Goal: Task Accomplishment & Management: Manage account settings

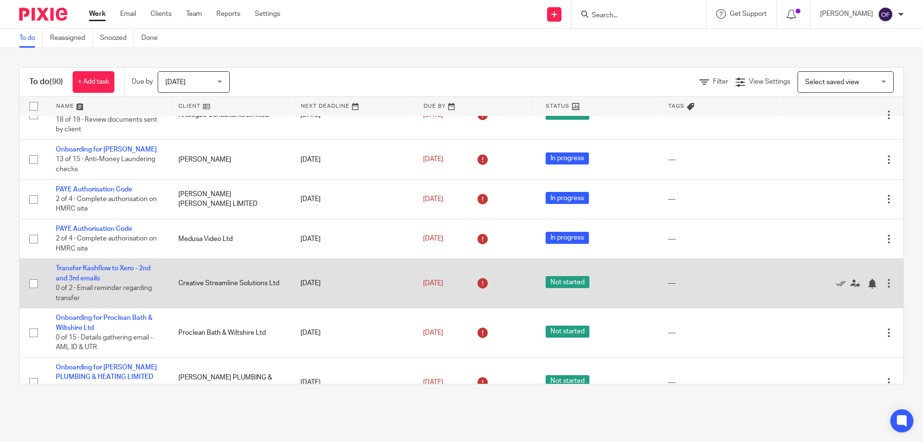
scroll to position [187, 0]
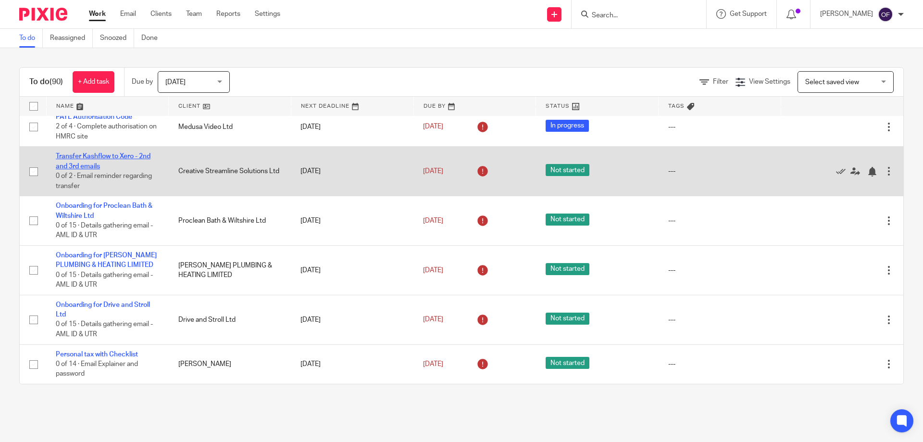
click at [118, 155] on link "Transfer Kashflow to Xero - 2nd and 3rd emails" at bounding box center [103, 161] width 95 height 16
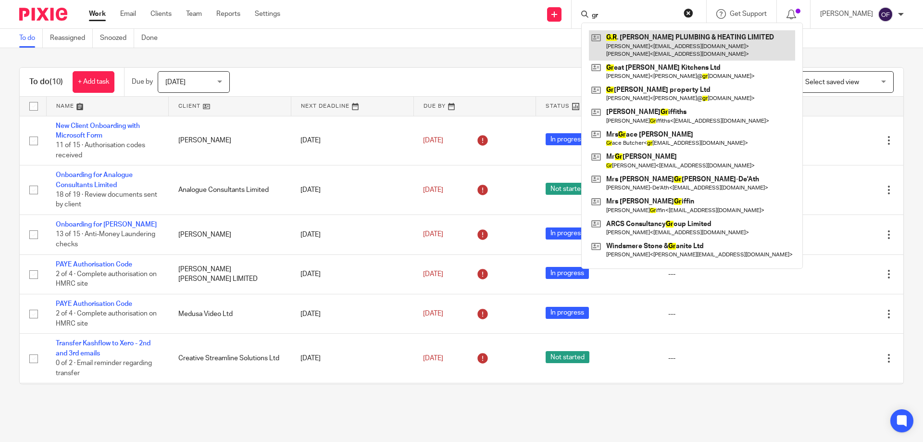
type input "gr"
click at [659, 34] on link at bounding box center [692, 45] width 206 height 30
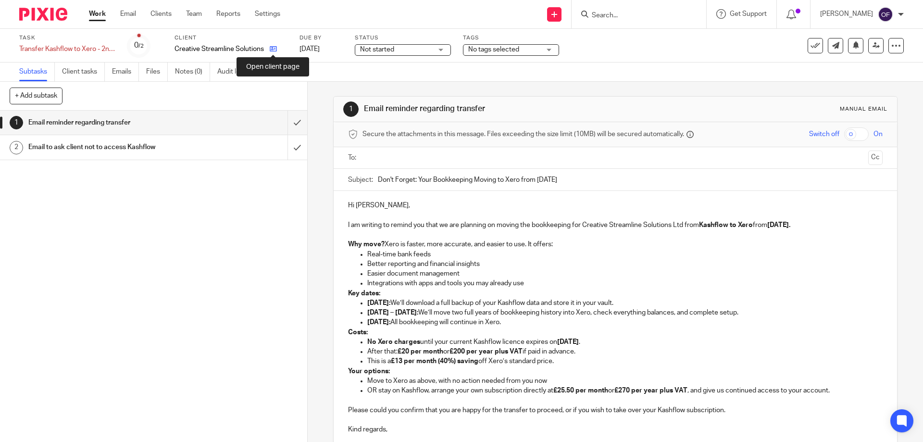
click at [275, 48] on icon at bounding box center [273, 48] width 7 height 7
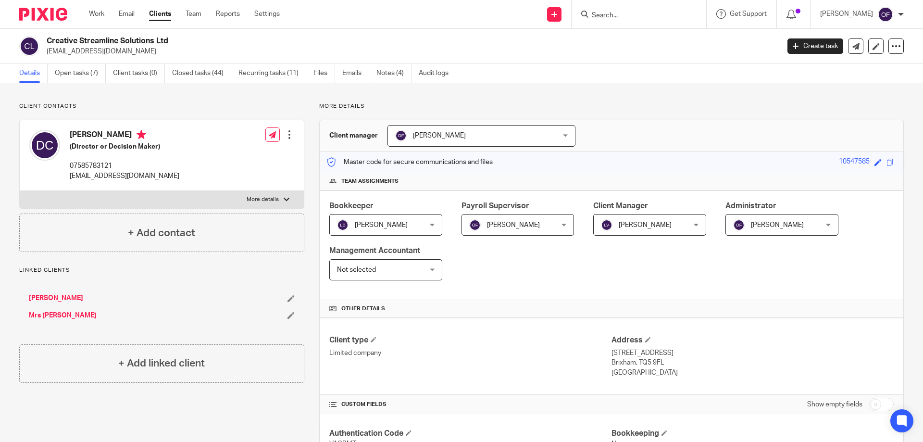
click at [535, 137] on div "Oksana Fedorenko Oksana Fedorenko" at bounding box center [481, 136] width 188 height 22
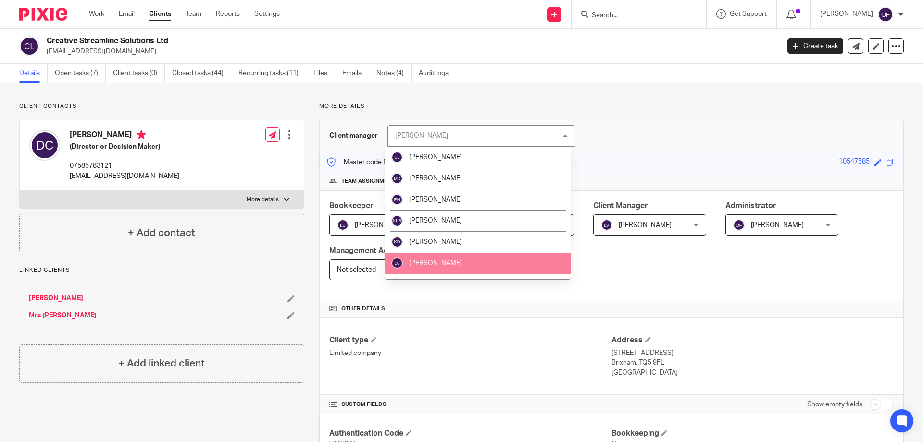
click at [473, 263] on li "Liat Viney" at bounding box center [478, 262] width 186 height 21
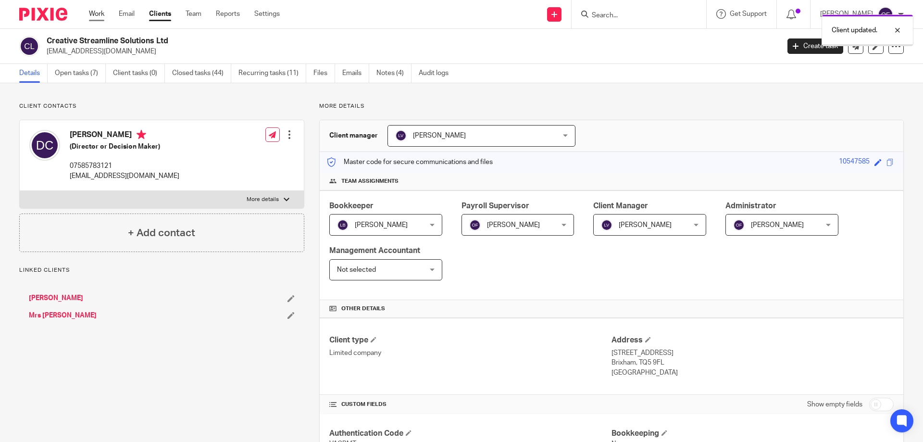
click at [96, 13] on link "Work" at bounding box center [96, 14] width 15 height 10
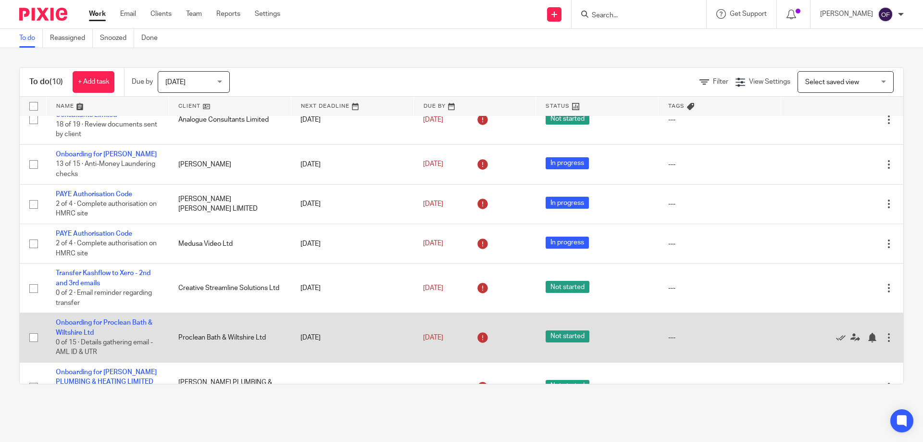
scroll to position [187, 0]
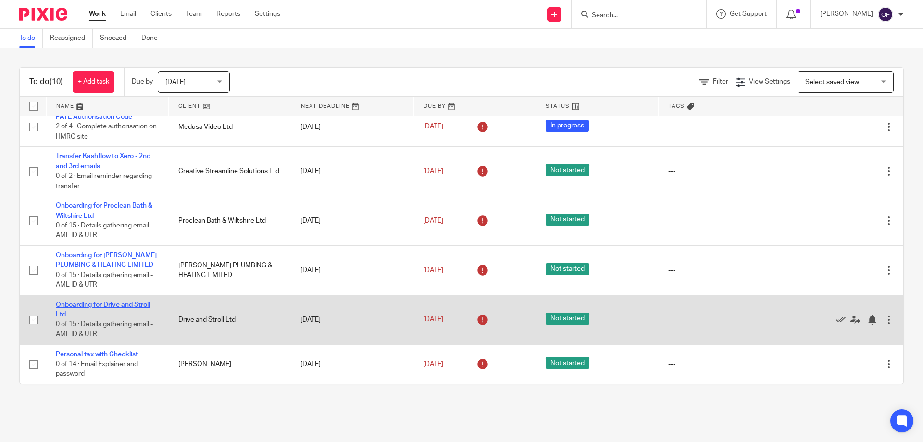
click at [118, 303] on link "Onboarding for Drive and Stroll Ltd" at bounding box center [103, 309] width 94 height 16
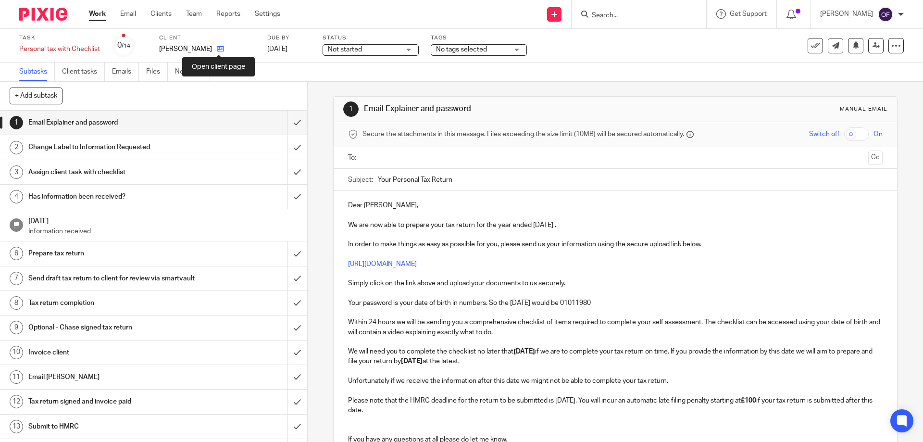
click at [221, 49] on icon at bounding box center [220, 48] width 7 height 7
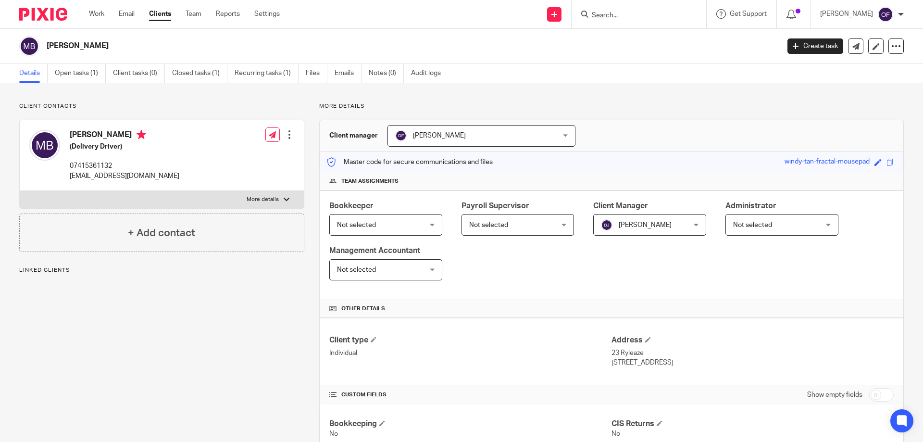
click at [550, 137] on div "[PERSON_NAME] [PERSON_NAME]" at bounding box center [481, 136] width 188 height 22
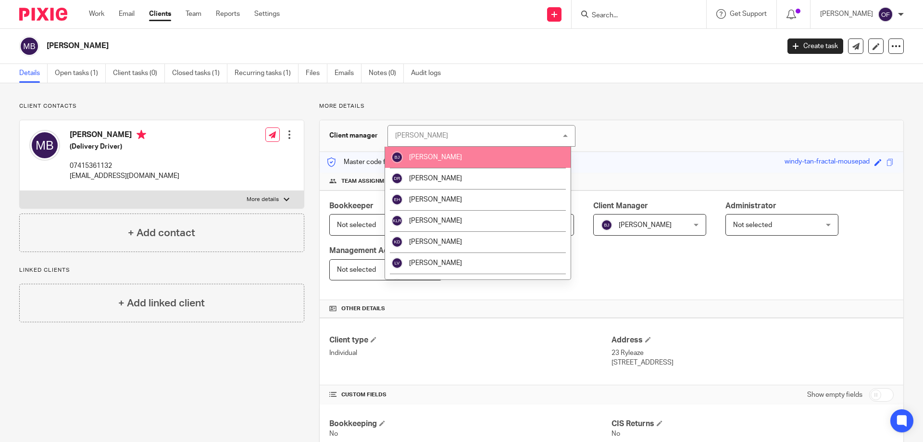
click at [503, 158] on li "[PERSON_NAME]" at bounding box center [478, 157] width 186 height 21
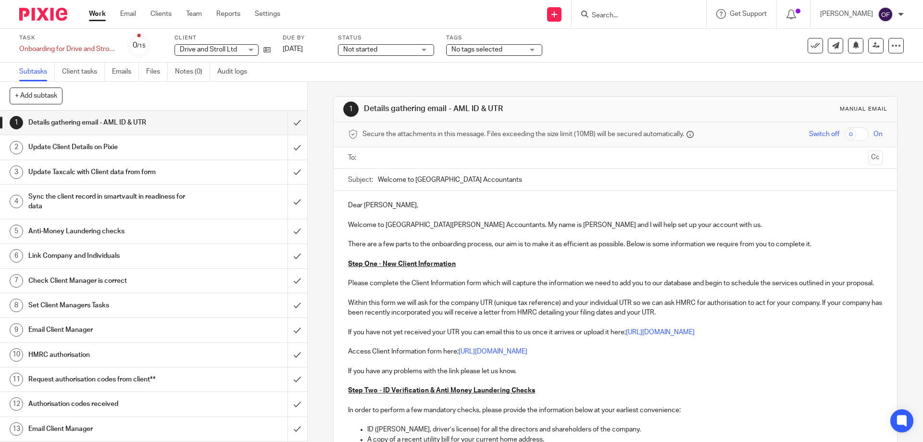
click at [271, 47] on div "Task Onboarding for Drive and Stroll Ltd Save Onboarding for Drive and Stroll L…" at bounding box center [387, 45] width 737 height 23
click at [267, 50] on icon at bounding box center [266, 49] width 7 height 7
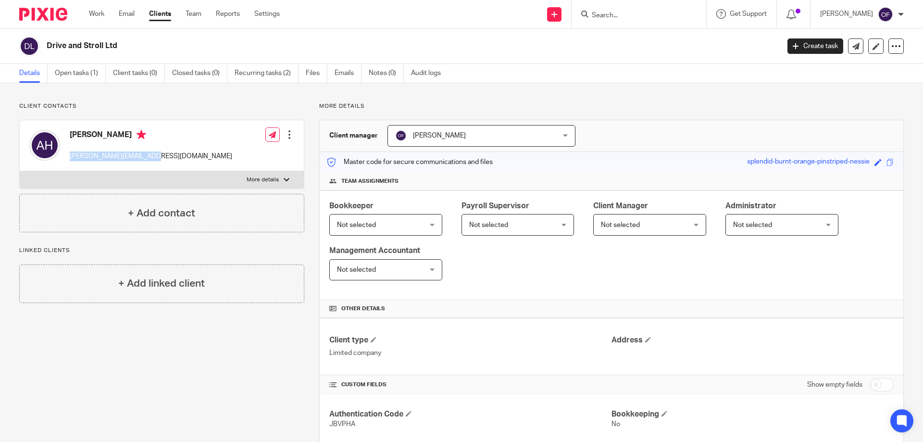
drag, startPoint x: 70, startPoint y: 157, endPoint x: 151, endPoint y: 156, distance: 81.2
click at [151, 156] on div "[PERSON_NAME] [PERSON_NAME][EMAIL_ADDRESS][DOMAIN_NAME] Edit contact Create cli…" at bounding box center [162, 145] width 284 height 51
click at [94, 149] on div "[PERSON_NAME] [PERSON_NAME][EMAIL_ADDRESS][DOMAIN_NAME]" at bounding box center [151, 145] width 162 height 31
drag, startPoint x: 66, startPoint y: 137, endPoint x: 126, endPoint y: 135, distance: 59.6
click at [126, 135] on div "Alison Howell alison@foottrails.co.uk" at bounding box center [130, 145] width 203 height 41
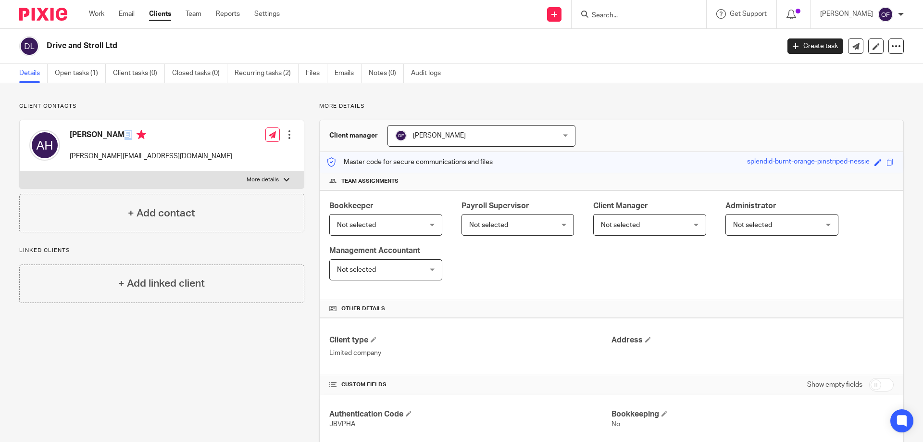
copy h4 "Alison Howell"
click at [629, 18] on input "Search" at bounding box center [634, 16] width 87 height 9
paste input "Alison Howell"
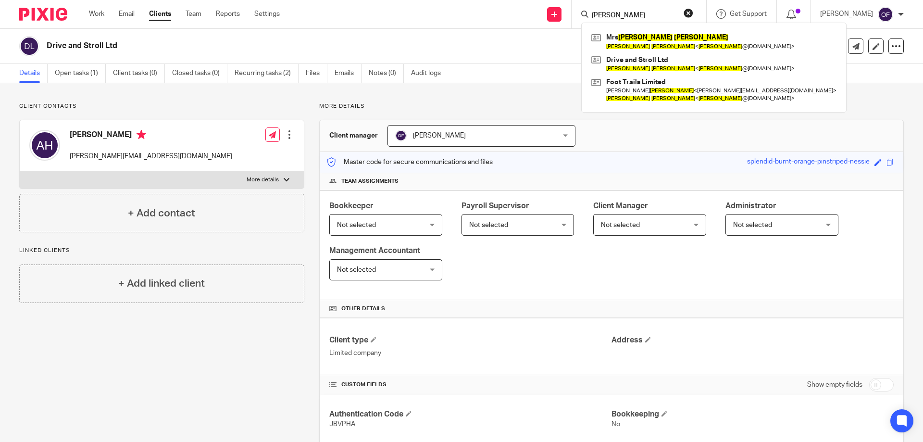
type input "Alison Howell"
